Goal: Use online tool/utility: Utilize a website feature to perform a specific function

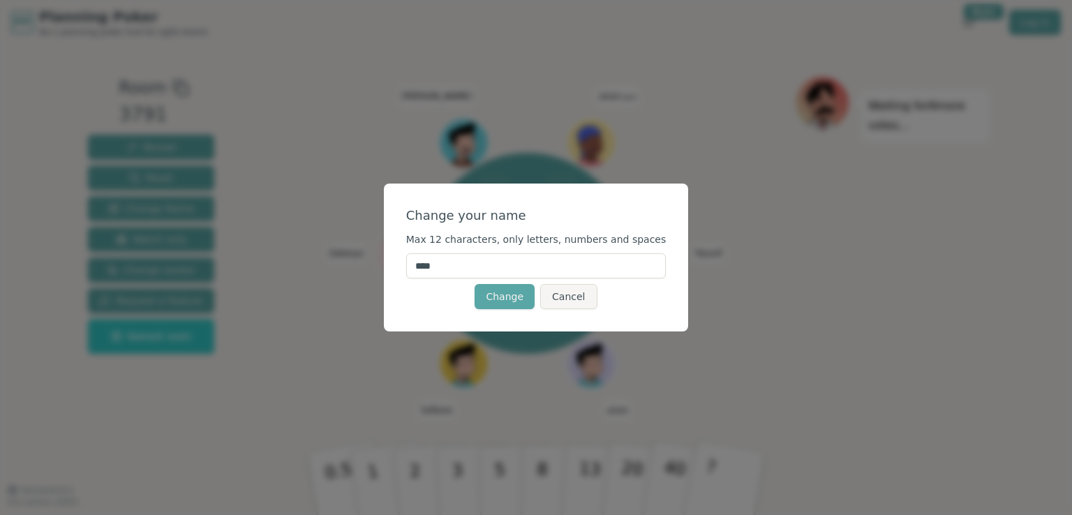
click at [474, 260] on input "****" at bounding box center [536, 265] width 260 height 25
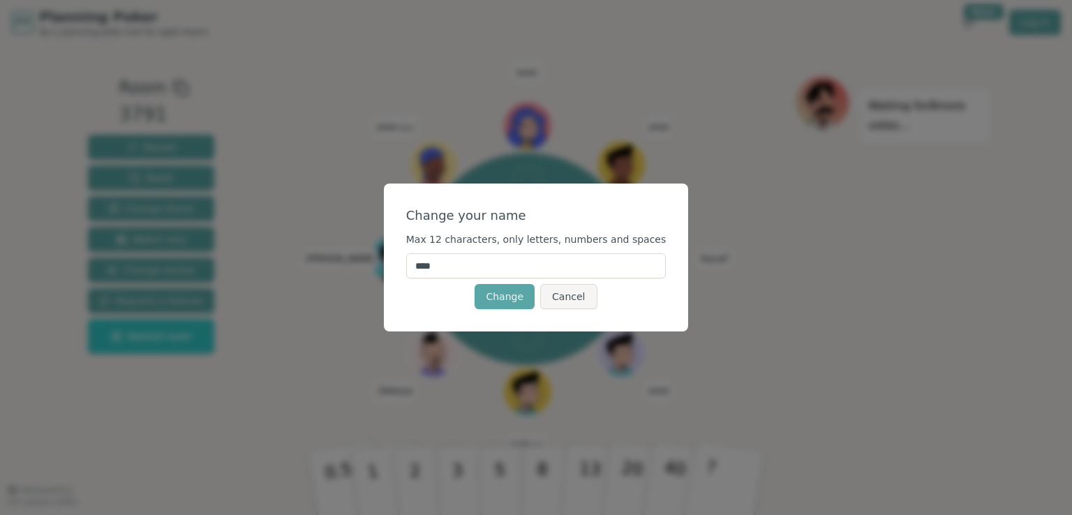
click at [474, 260] on input "****" at bounding box center [536, 265] width 260 height 25
type input "*********"
click at [505, 295] on button "Change" at bounding box center [505, 296] width 60 height 25
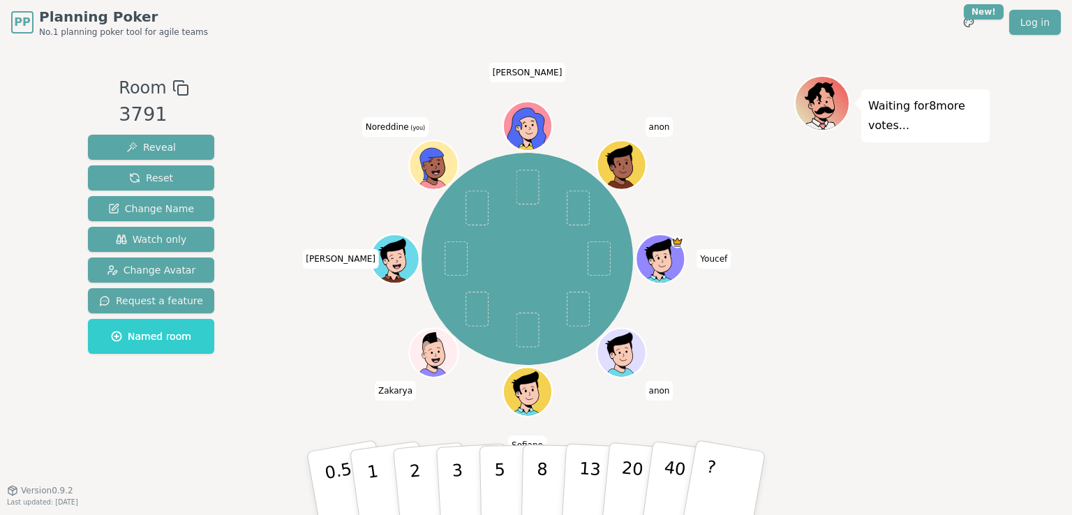
click at [801, 314] on div "Waiting for 8 more votes..." at bounding box center [891, 267] width 195 height 384
click at [441, 470] on button "3" at bounding box center [474, 483] width 76 height 109
click at [311, 200] on div "Youcef anon [PERSON_NAME] (you) [PERSON_NAME]" at bounding box center [527, 259] width 534 height 317
click at [324, 199] on div "Youcef anon [PERSON_NAME] (you) [PERSON_NAME]" at bounding box center [527, 259] width 534 height 317
click at [818, 319] on div "Waiting for 7 more votes..." at bounding box center [891, 267] width 195 height 384
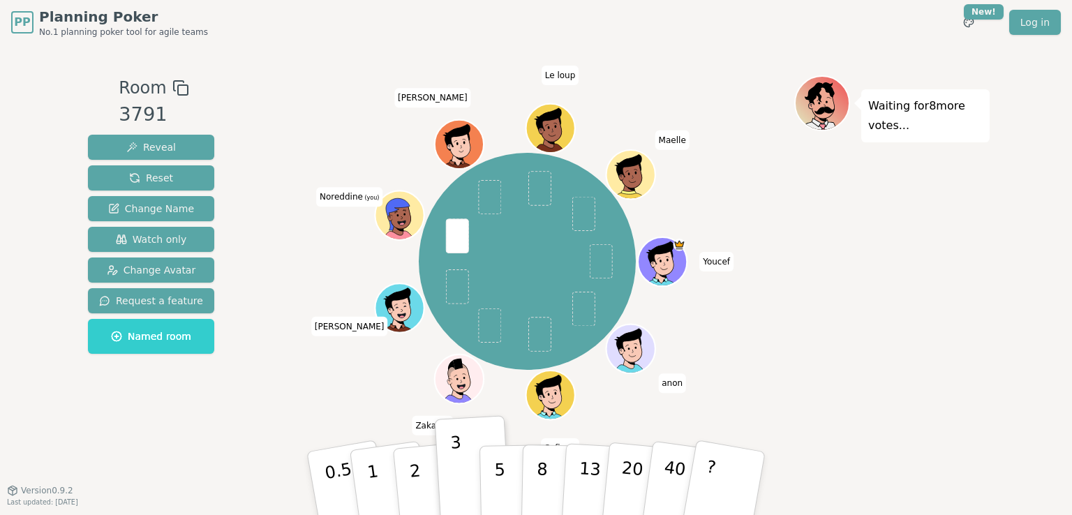
click at [325, 111] on div "Youcef anon [PERSON_NAME] (you) [PERSON_NAME]" at bounding box center [527, 262] width 534 height 322
click at [408, 205] on icon at bounding box center [398, 214] width 24 height 32
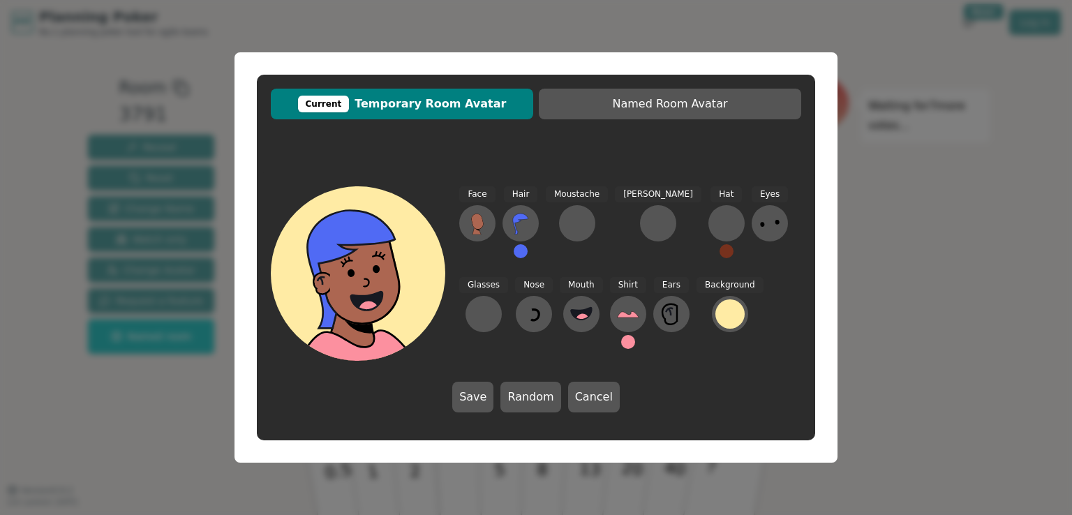
click at [890, 148] on div "Current Temporary Room Avatar Named Room Avatar Face Hair Moustache [PERSON_NAM…" at bounding box center [536, 257] width 1072 height 515
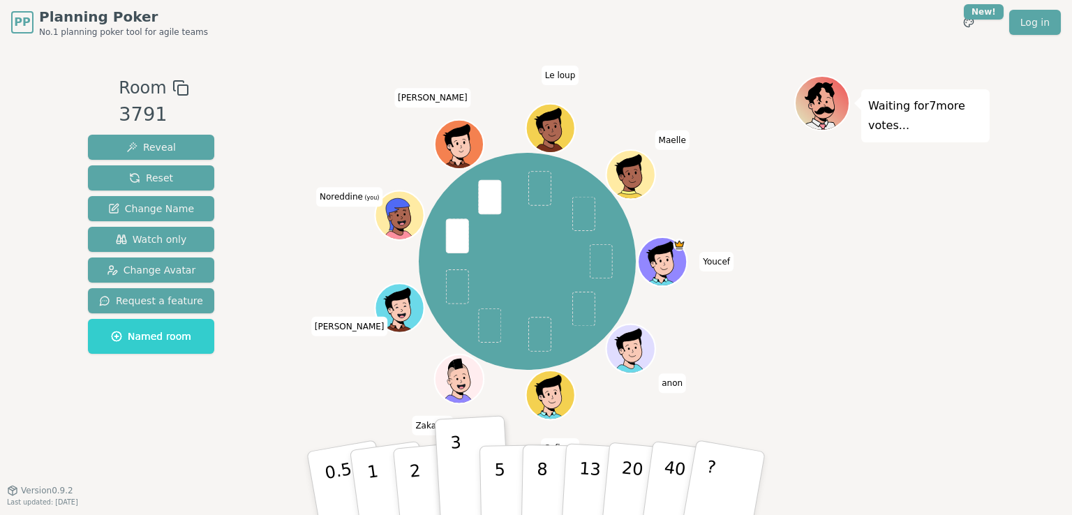
click at [770, 105] on div "Youcef anon [PERSON_NAME] (you) [PERSON_NAME]" at bounding box center [527, 262] width 534 height 322
click at [383, 115] on div "Youcef anon [PERSON_NAME] (you) [PERSON_NAME]" at bounding box center [527, 262] width 534 height 322
click at [730, 193] on div "Youcef anon [PERSON_NAME] (you) [PERSON_NAME]" at bounding box center [527, 262] width 534 height 322
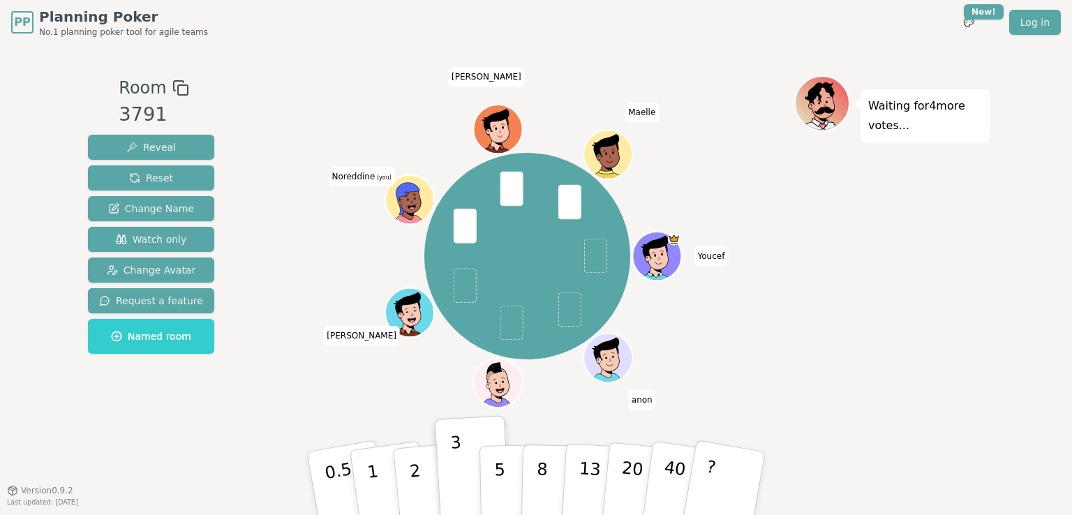
click at [671, 74] on div "Room 3791 Reveal Reset Change Name Watch only Change Avatar Request a feature N…" at bounding box center [536, 267] width 908 height 445
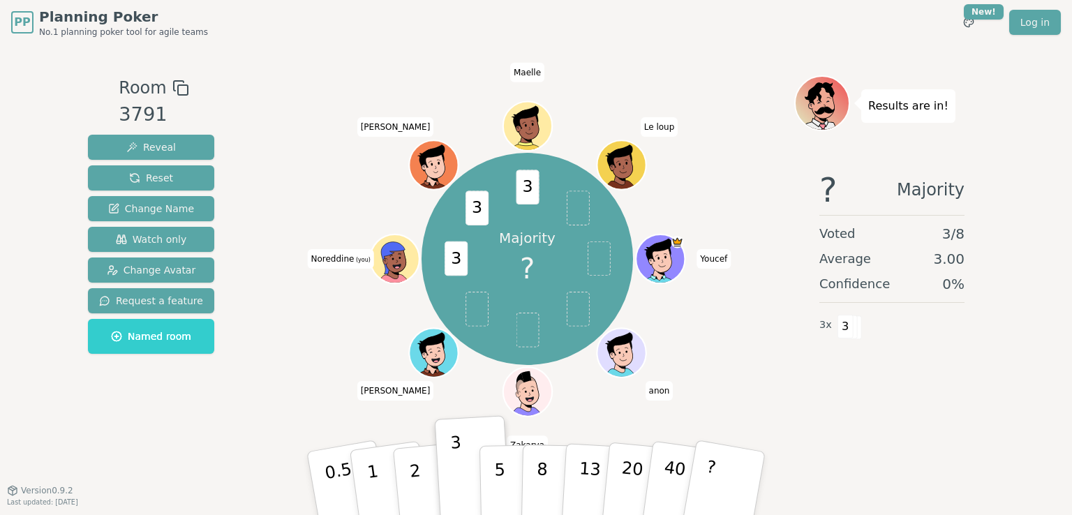
click at [1019, 237] on div "PP Planning Poker No.1 planning poker tool for agile teams Toggle theme New! Lo…" at bounding box center [536, 257] width 1072 height 515
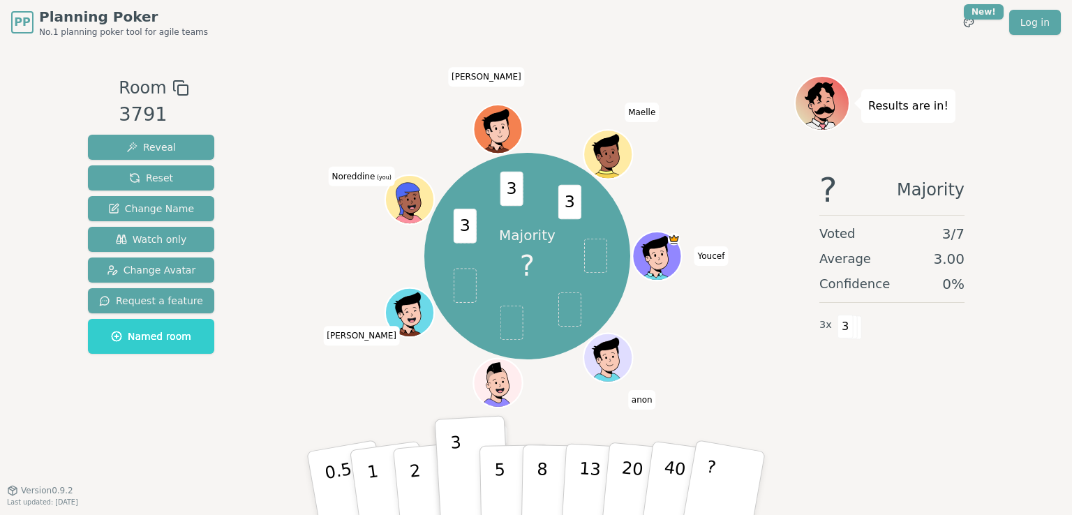
click at [352, 269] on div "Majority ? 3 3 3 Youcef anon [PERSON_NAME] (you) [PERSON_NAME]" at bounding box center [527, 256] width 534 height 311
click at [172, 150] on button "Reveal" at bounding box center [151, 147] width 126 height 25
click at [145, 156] on button "Reveal" at bounding box center [151, 147] width 126 height 25
click at [142, 178] on span "Reset" at bounding box center [151, 178] width 44 height 14
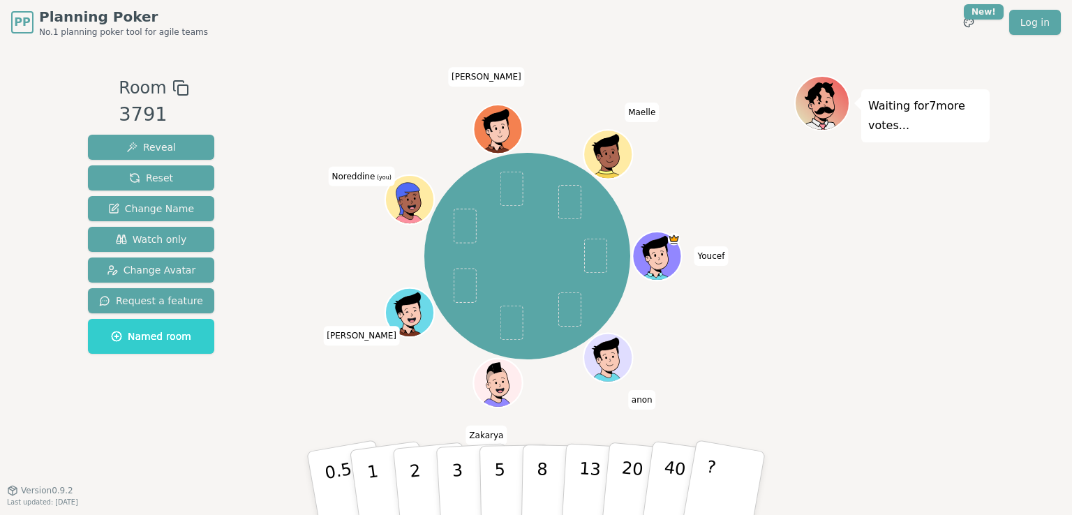
click at [408, 214] on div at bounding box center [410, 214] width 47 height 43
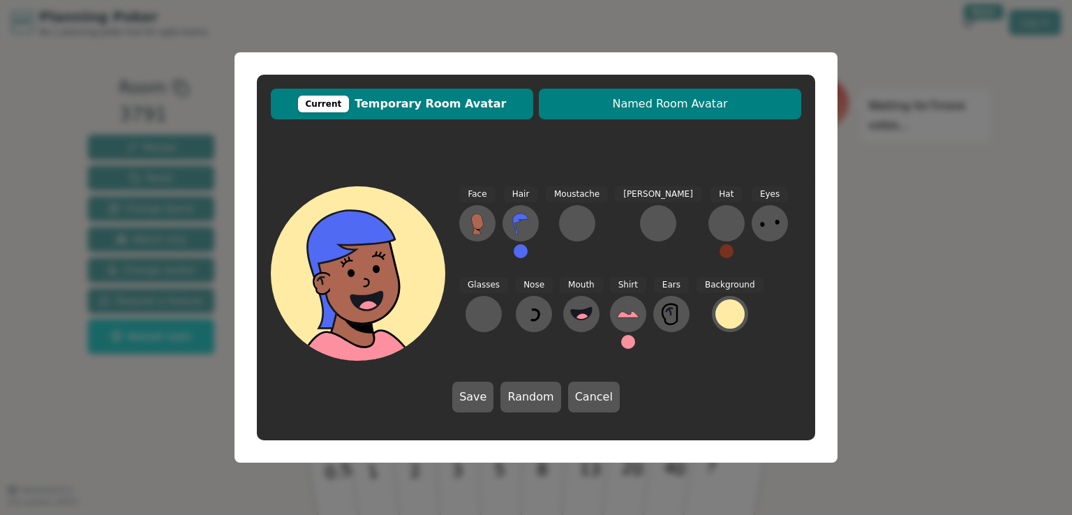
click at [727, 116] on button "Named Room Avatar" at bounding box center [670, 104] width 262 height 31
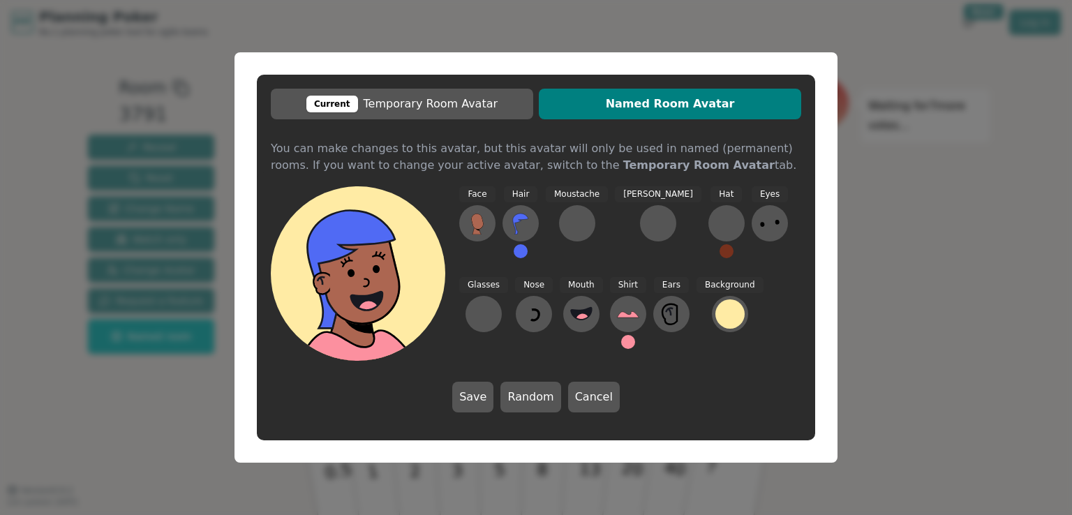
click at [923, 270] on div "Current Temporary Room Avatar Named Room Avatar You can make changes to this av…" at bounding box center [536, 257] width 1072 height 515
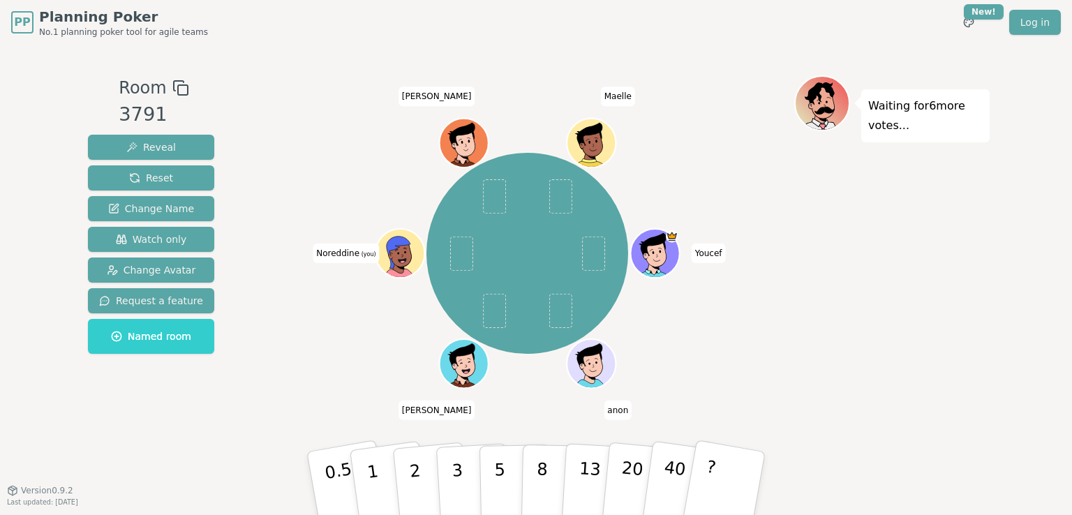
click at [726, 207] on div "Youcef anon [PERSON_NAME] (you) [PERSON_NAME]" at bounding box center [527, 254] width 534 height 306
